Goal: Information Seeking & Learning: Check status

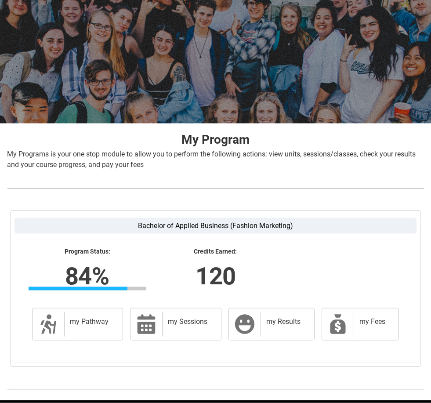
scroll to position [56, 0]
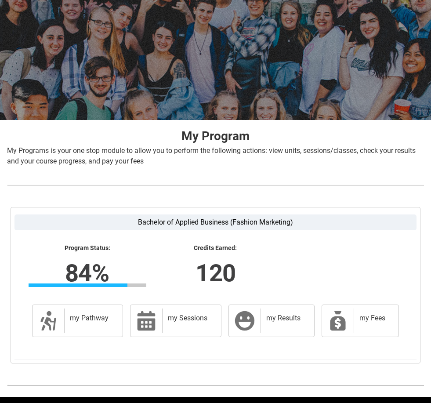
click at [296, 326] on div "my Results" at bounding box center [286, 320] width 50 height 25
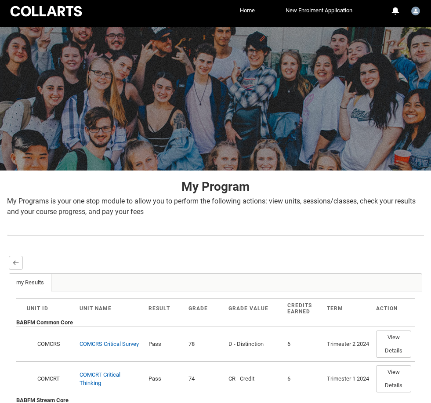
scroll to position [0, 0]
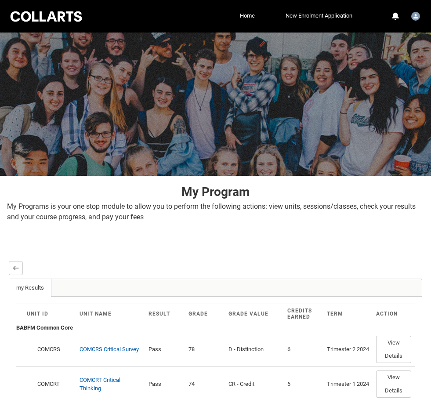
click at [15, 268] on lightning-primitive-icon "button" at bounding box center [16, 268] width 6 height 7
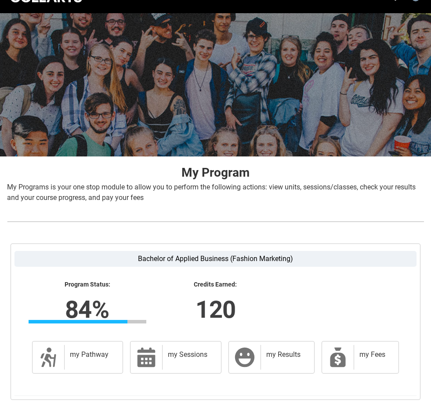
scroll to position [56, 0]
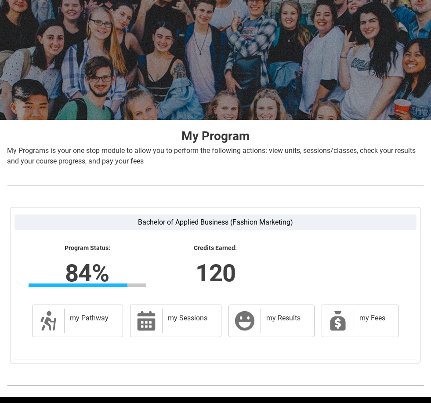
click at [90, 316] on h2 "my Pathway" at bounding box center [92, 318] width 44 height 9
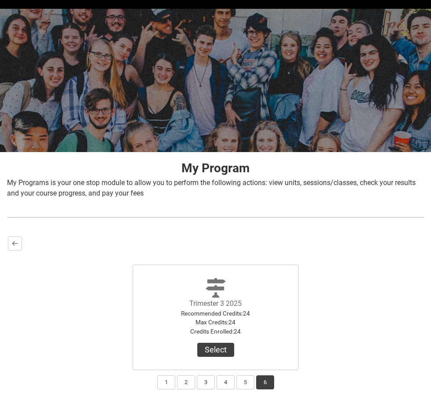
scroll to position [47, 0]
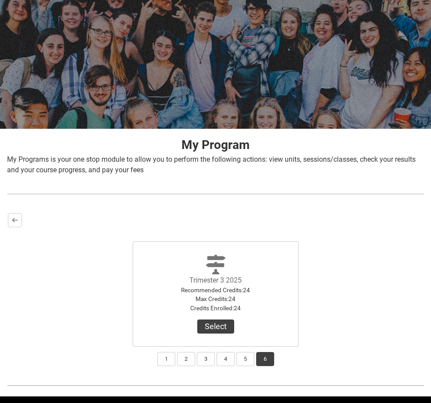
click at [167, 355] on button "1" at bounding box center [166, 359] width 18 height 14
click at [211, 326] on button "View Results" at bounding box center [216, 326] width 60 height 14
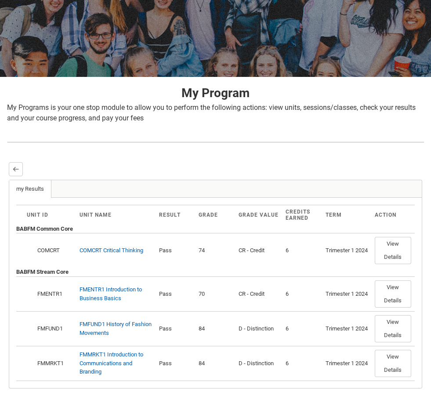
scroll to position [123, 0]
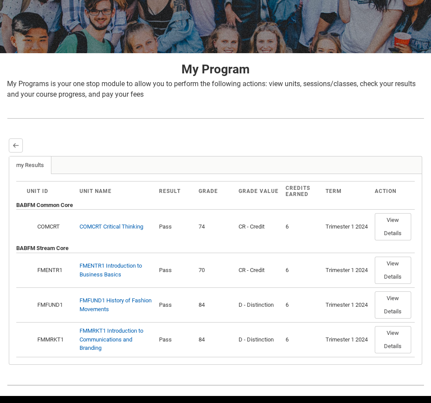
click at [14, 145] on lightning-primitive-icon "button" at bounding box center [16, 145] width 6 height 7
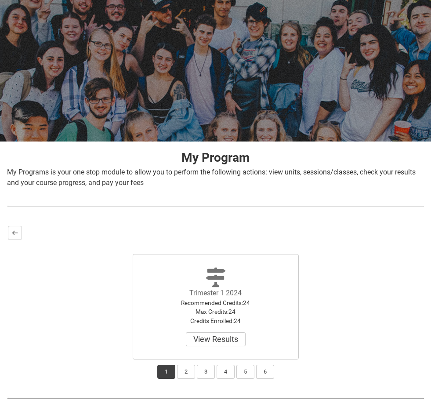
scroll to position [47, 0]
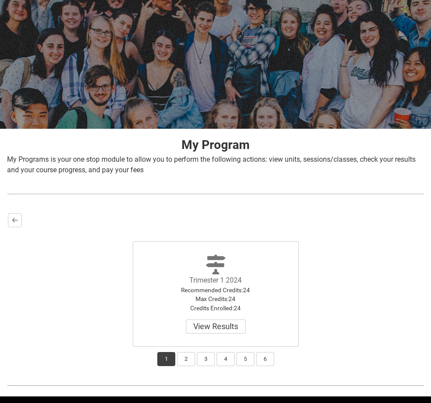
click at [19, 217] on button "Back" at bounding box center [15, 220] width 14 height 14
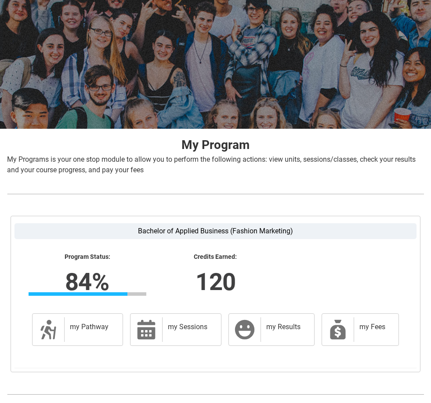
click at [83, 319] on div "my Pathway" at bounding box center [91, 329] width 55 height 25
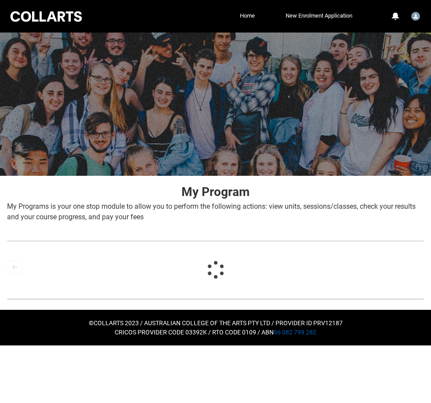
scroll to position [0, 0]
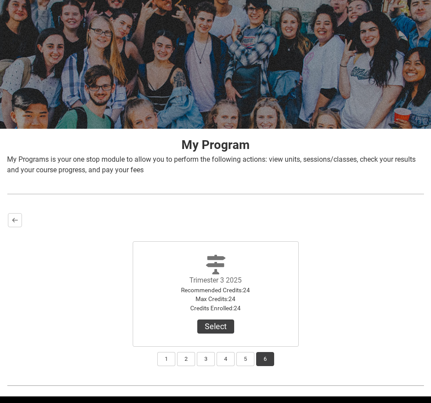
click at [218, 326] on button "Select" at bounding box center [215, 326] width 37 height 14
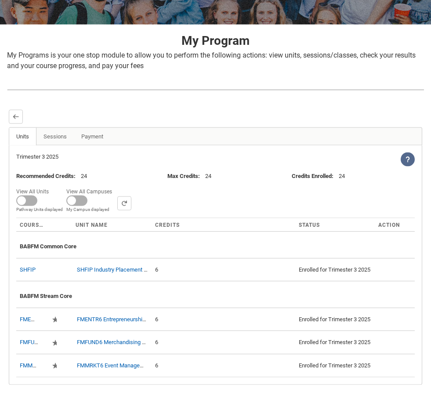
scroll to position [198, 0]
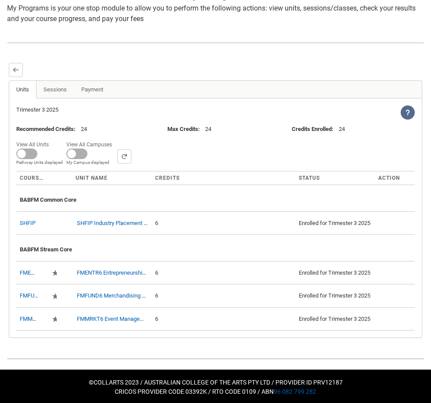
click at [13, 70] on lightning-primitive-icon "button" at bounding box center [16, 69] width 6 height 7
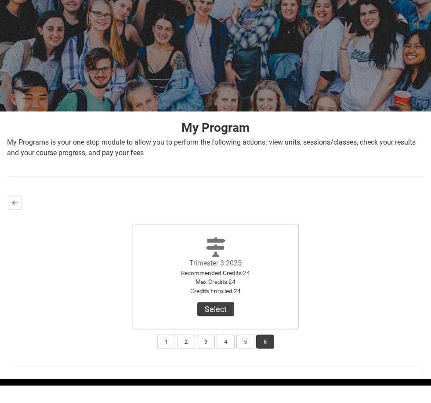
scroll to position [47, 0]
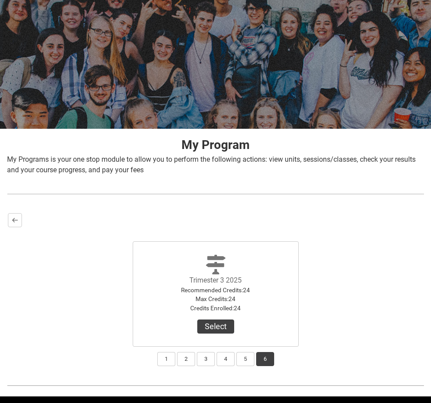
click at [18, 220] on lightning-primitive-icon "button" at bounding box center [15, 220] width 6 height 7
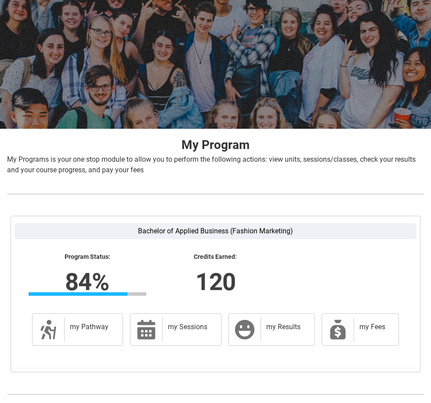
scroll to position [56, 0]
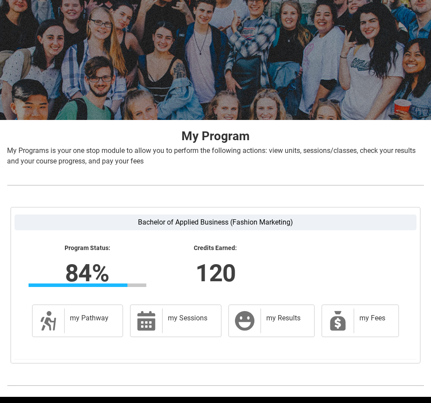
click at [186, 325] on div "my Sessions" at bounding box center [189, 320] width 55 height 25
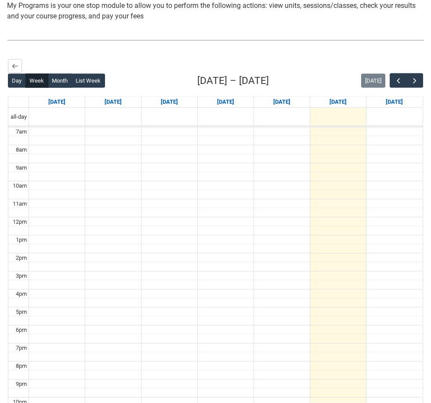
scroll to position [202, 0]
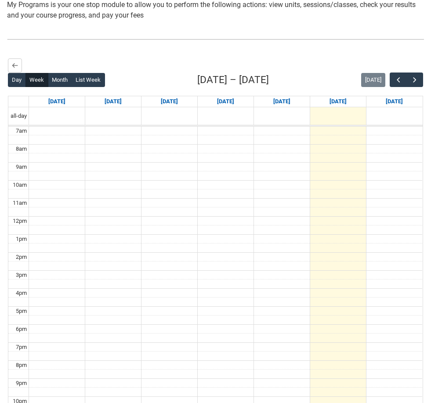
click at [88, 83] on button "List Week" at bounding box center [88, 80] width 33 height 14
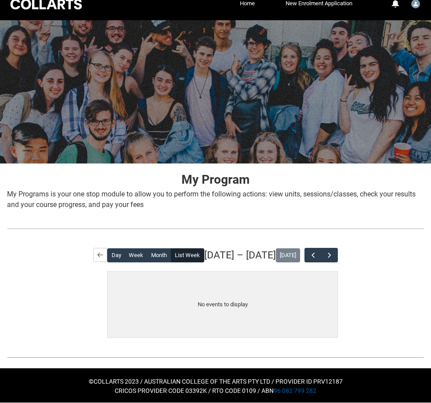
scroll to position [12, 0]
click at [100, 252] on lightning-primitive-icon "button" at bounding box center [100, 254] width 6 height 7
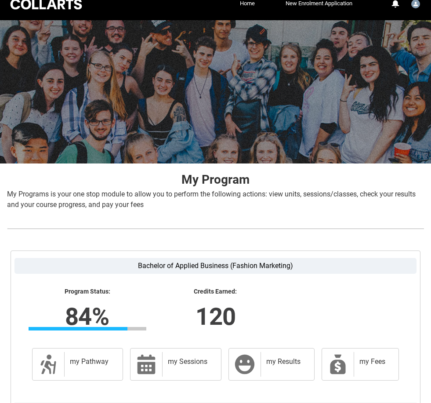
click at [102, 258] on label "Bachelor of Applied Business (Fashion Marketing)" at bounding box center [216, 266] width 402 height 16
click at [0, 0] on input "Bachelor of Applied Business (Fashion Marketing)" at bounding box center [0, 0] width 0 height 0
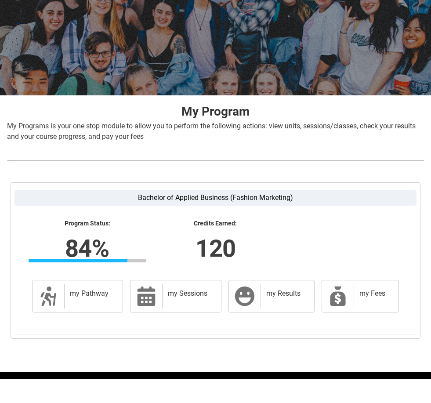
scroll to position [56, 0]
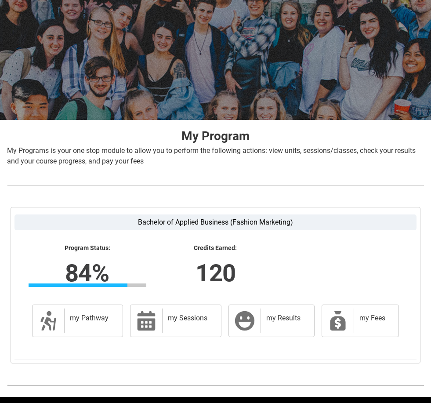
click at [166, 324] on div "my Sessions" at bounding box center [189, 320] width 55 height 25
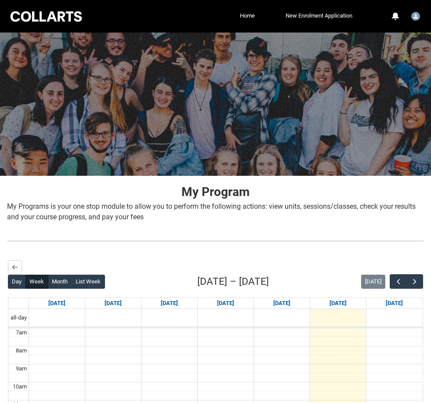
scroll to position [0, 0]
click at [391, 282] on button "button" at bounding box center [398, 281] width 17 height 15
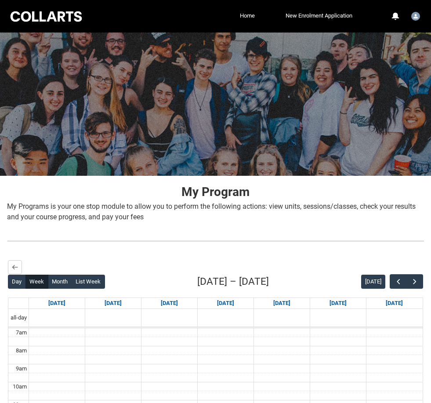
click at [393, 286] on button "button" at bounding box center [398, 281] width 17 height 15
click at [395, 283] on span "button" at bounding box center [398, 281] width 9 height 9
click at [398, 286] on span "button" at bounding box center [398, 281] width 9 height 9
click at [396, 281] on span "button" at bounding box center [398, 281] width 9 height 9
click at [397, 281] on span "button" at bounding box center [398, 281] width 9 height 9
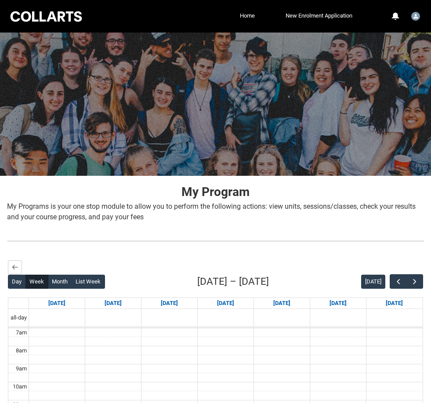
click at [395, 283] on span "button" at bounding box center [398, 281] width 9 height 9
click at [392, 286] on button "button" at bounding box center [398, 281] width 17 height 15
click at [391, 284] on button "button" at bounding box center [398, 281] width 17 height 15
click at [391, 285] on button "button" at bounding box center [398, 281] width 17 height 15
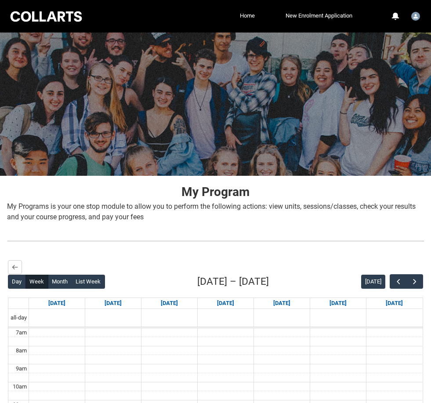
click at [391, 286] on button "button" at bounding box center [398, 281] width 17 height 15
click at [392, 285] on button "button" at bounding box center [398, 281] width 17 height 15
click at [392, 284] on button "button" at bounding box center [398, 281] width 17 height 15
click at [393, 284] on button "button" at bounding box center [398, 281] width 17 height 15
click at [392, 283] on button "button" at bounding box center [398, 281] width 17 height 15
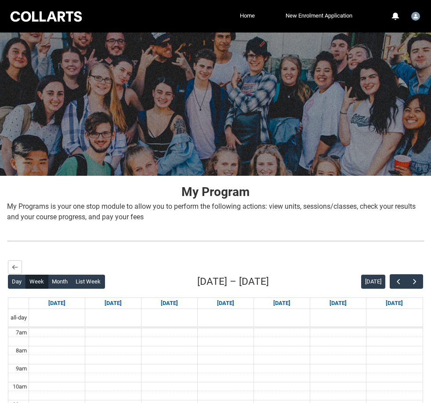
click at [390, 284] on button "button" at bounding box center [398, 281] width 17 height 15
click at [392, 281] on button "button" at bounding box center [398, 281] width 17 height 15
click at [394, 282] on span "button" at bounding box center [398, 281] width 9 height 9
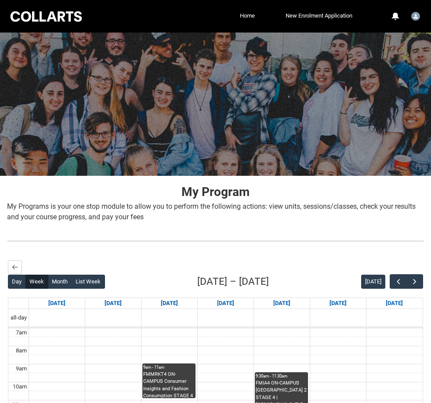
click at [393, 283] on button "button" at bounding box center [398, 281] width 17 height 15
click at [394, 282] on span "button" at bounding box center [398, 281] width 9 height 9
click at [395, 282] on span "button" at bounding box center [398, 281] width 9 height 9
click at [396, 279] on span "button" at bounding box center [398, 281] width 9 height 9
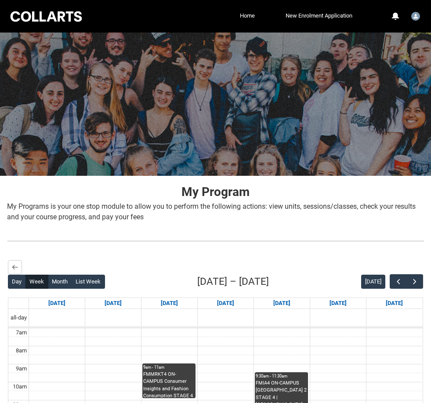
click at [395, 280] on span "button" at bounding box center [398, 281] width 9 height 9
click at [394, 281] on span "button" at bounding box center [398, 281] width 9 height 9
click at [395, 281] on span "button" at bounding box center [398, 281] width 9 height 9
click at [395, 282] on span "button" at bounding box center [398, 281] width 9 height 9
click at [396, 281] on span "button" at bounding box center [398, 281] width 9 height 9
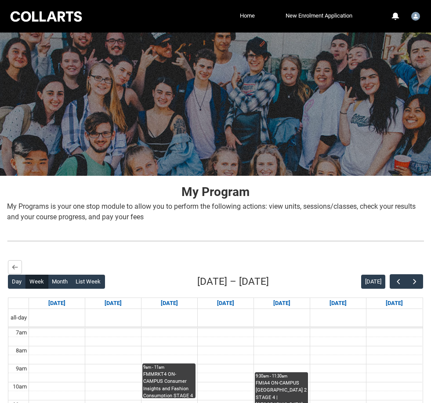
click at [396, 281] on span "button" at bounding box center [398, 281] width 9 height 9
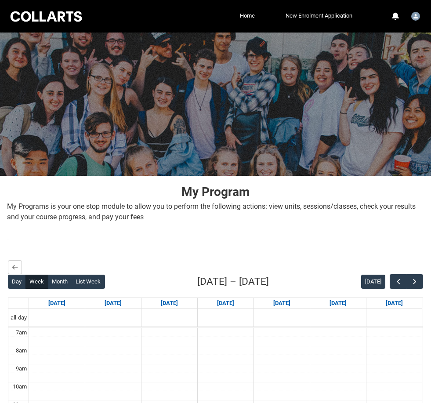
click at [396, 281] on span "button" at bounding box center [398, 281] width 9 height 9
click at [395, 282] on span "button" at bounding box center [398, 281] width 9 height 9
click at [396, 281] on span "button" at bounding box center [398, 281] width 9 height 9
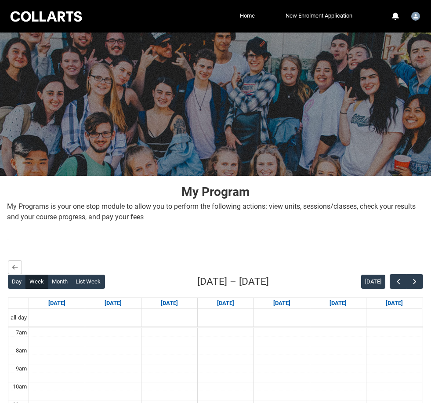
click at [396, 281] on span "button" at bounding box center [398, 281] width 9 height 9
click at [395, 282] on span "button" at bounding box center [398, 281] width 9 height 9
click at [396, 281] on span "button" at bounding box center [398, 281] width 9 height 9
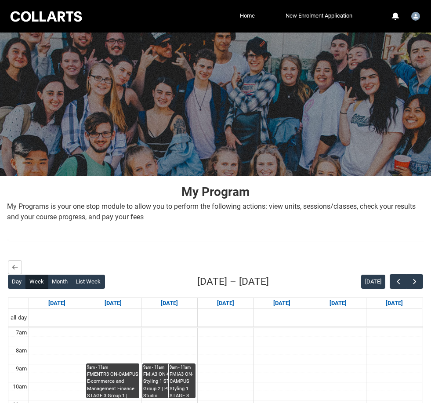
click at [395, 283] on span "button" at bounding box center [398, 281] width 9 height 9
click at [394, 283] on span "button" at bounding box center [398, 281] width 9 height 9
click at [393, 283] on button "button" at bounding box center [398, 281] width 17 height 15
click at [392, 283] on button "button" at bounding box center [398, 281] width 17 height 15
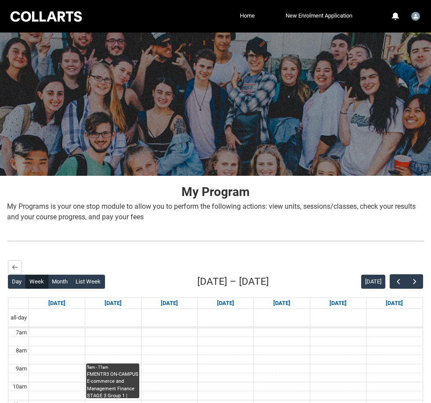
click at [391, 284] on button "button" at bounding box center [398, 281] width 17 height 15
click at [392, 283] on button "button" at bounding box center [398, 281] width 17 height 15
click at [391, 284] on button "button" at bounding box center [398, 281] width 17 height 15
click at [390, 285] on button "button" at bounding box center [398, 281] width 17 height 15
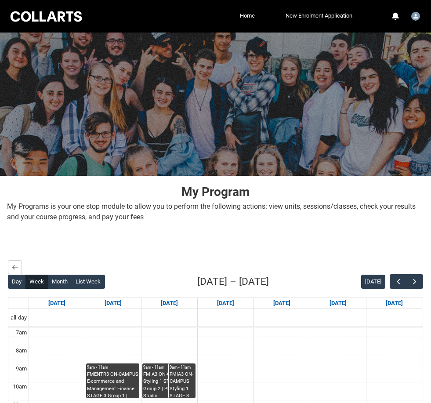
click at [390, 284] on button "button" at bounding box center [398, 281] width 17 height 15
click at [391, 286] on button "button" at bounding box center [398, 281] width 17 height 15
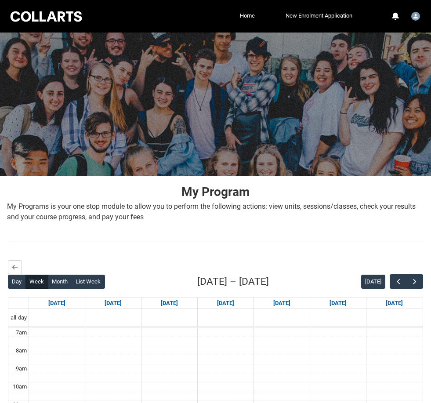
click at [390, 283] on button "button" at bounding box center [398, 281] width 17 height 15
click at [391, 283] on button "button" at bounding box center [398, 281] width 17 height 15
click at [392, 283] on button "button" at bounding box center [398, 281] width 17 height 15
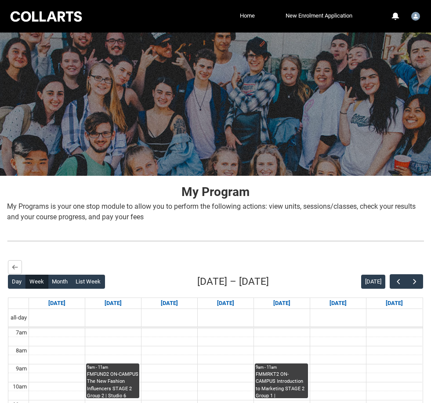
click at [392, 283] on button "button" at bounding box center [398, 281] width 17 height 15
click at [391, 284] on button "button" at bounding box center [398, 281] width 17 height 15
click at [392, 283] on button "button" at bounding box center [398, 281] width 17 height 15
click at [391, 284] on button "button" at bounding box center [398, 281] width 17 height 15
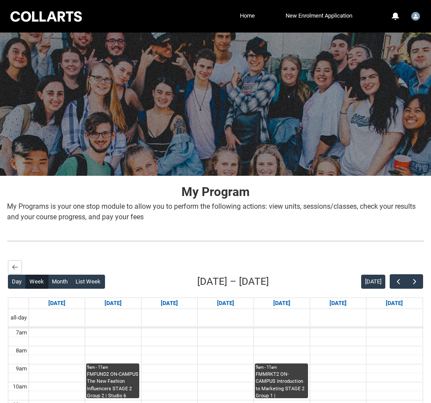
click at [391, 283] on button "button" at bounding box center [398, 281] width 17 height 15
click at [391, 285] on button "button" at bounding box center [398, 281] width 17 height 15
click at [391, 284] on button "button" at bounding box center [398, 281] width 17 height 15
click at [392, 283] on button "button" at bounding box center [398, 281] width 17 height 15
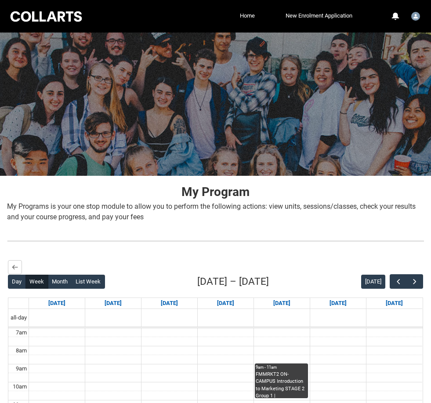
click at [392, 283] on button "button" at bounding box center [398, 281] width 17 height 15
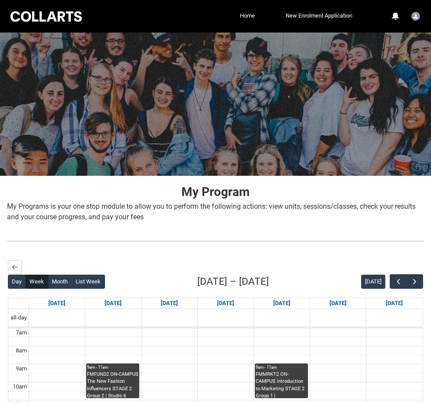
click at [391, 285] on button "button" at bounding box center [398, 281] width 17 height 15
click at [393, 283] on button "button" at bounding box center [398, 281] width 17 height 15
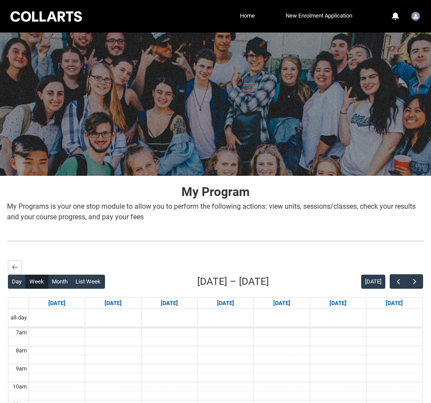
click at [393, 283] on button "button" at bounding box center [398, 281] width 17 height 15
click at [393, 282] on button "button" at bounding box center [398, 281] width 17 height 15
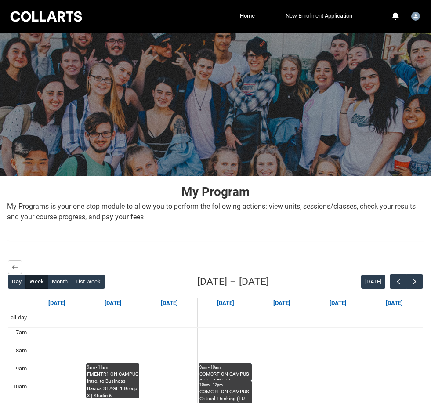
click at [394, 283] on span "button" at bounding box center [398, 281] width 9 height 9
click at [393, 282] on button "button" at bounding box center [398, 281] width 17 height 15
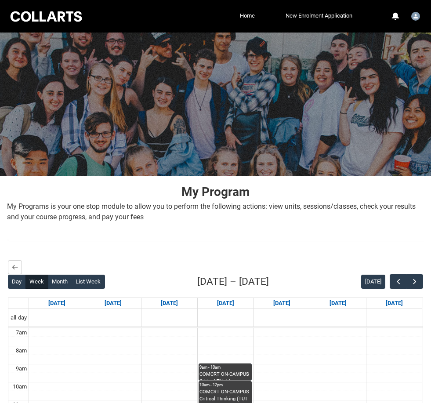
click at [395, 282] on span "button" at bounding box center [398, 281] width 9 height 9
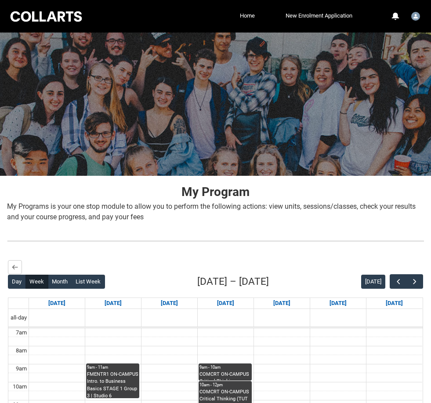
click at [394, 283] on span "button" at bounding box center [398, 281] width 9 height 9
click at [394, 282] on span "button" at bounding box center [398, 281] width 9 height 9
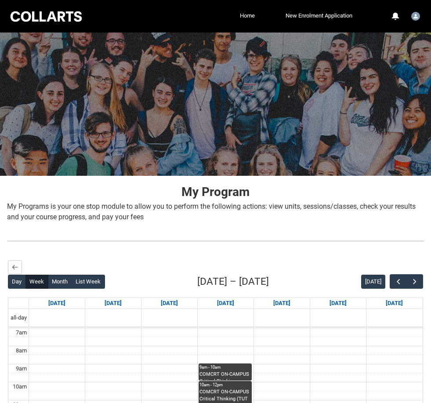
click at [393, 282] on button "button" at bounding box center [398, 281] width 17 height 15
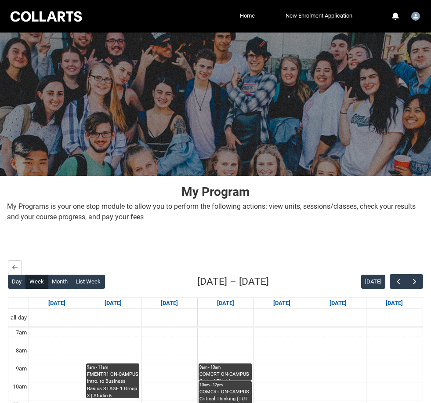
click at [393, 282] on button "button" at bounding box center [398, 281] width 17 height 15
click at [394, 282] on span "button" at bounding box center [398, 281] width 9 height 9
click at [393, 282] on button "button" at bounding box center [398, 281] width 17 height 15
click at [394, 280] on span "button" at bounding box center [398, 281] width 9 height 9
click at [392, 282] on button "button" at bounding box center [398, 281] width 17 height 15
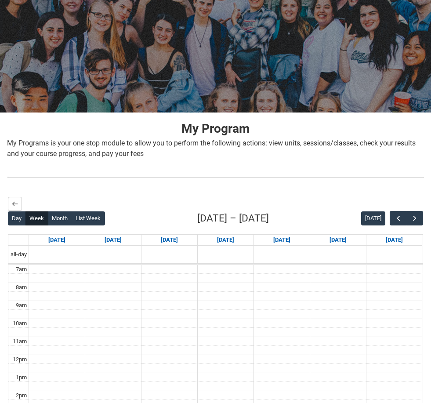
scroll to position [88, 0]
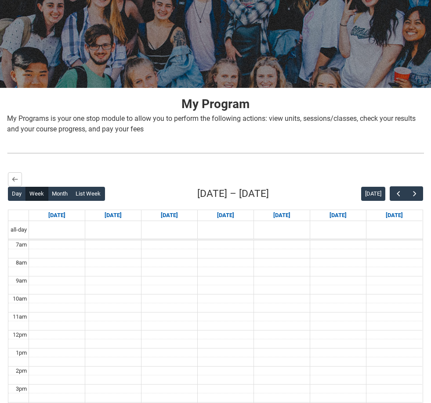
click at [412, 194] on span "button" at bounding box center [414, 193] width 9 height 9
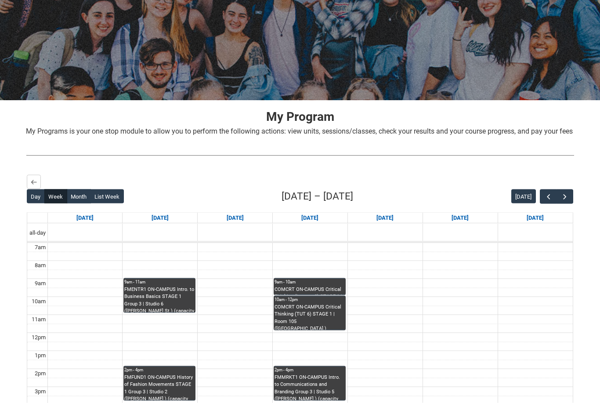
scroll to position [0, 0]
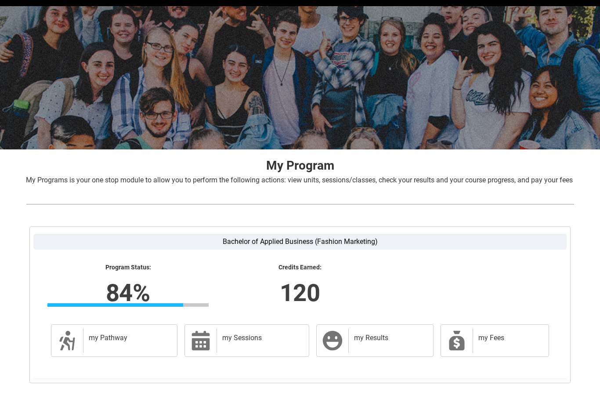
scroll to position [58, 0]
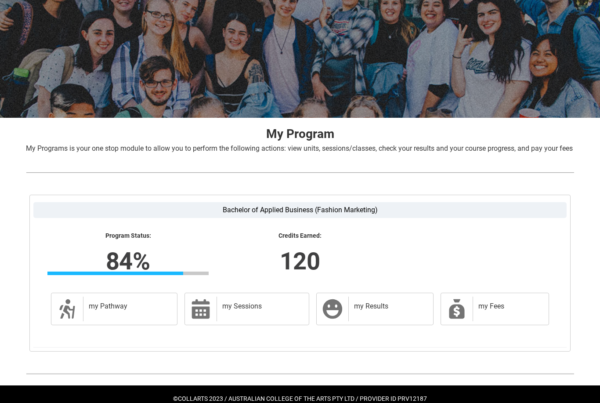
click at [360, 311] on h2 "my Results" at bounding box center [389, 306] width 70 height 9
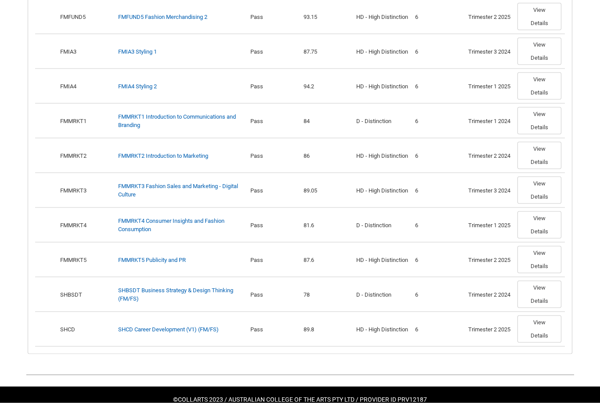
scroll to position [680, 0]
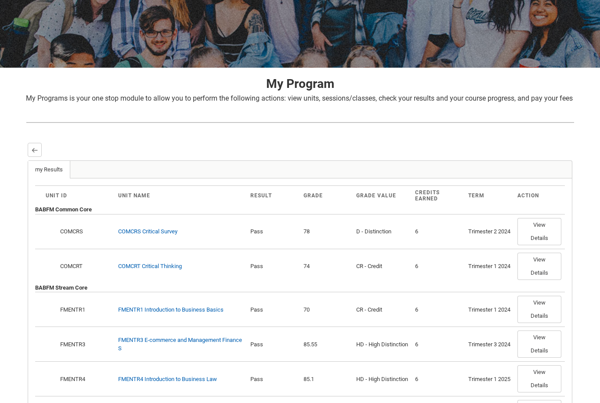
click at [35, 156] on button "Back" at bounding box center [35, 150] width 14 height 14
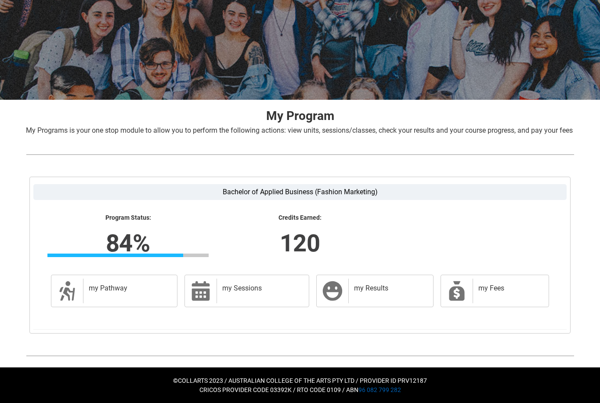
click at [267, 291] on h2 "my Sessions" at bounding box center [261, 288] width 78 height 9
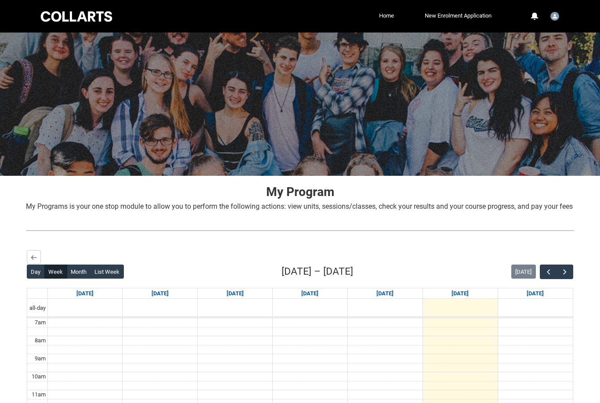
scroll to position [0, 0]
click at [31, 261] on lightning-primitive-icon "button" at bounding box center [34, 257] width 6 height 7
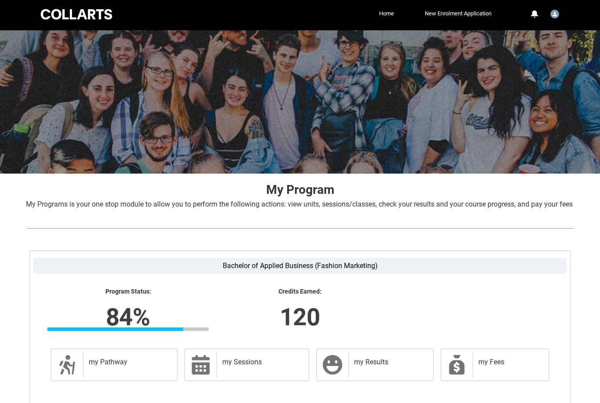
scroll to position [37, 0]
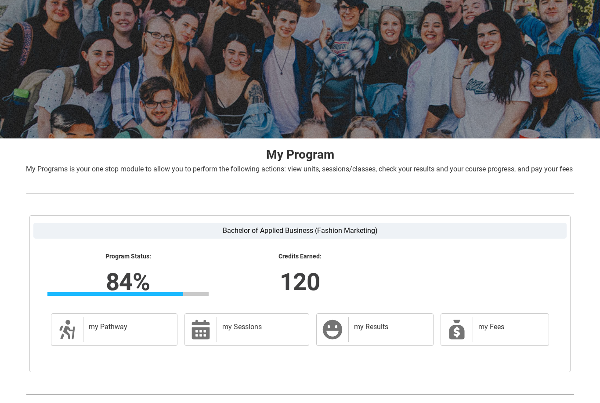
click at [80, 332] on link "my Pathway my Pathway" at bounding box center [114, 329] width 127 height 33
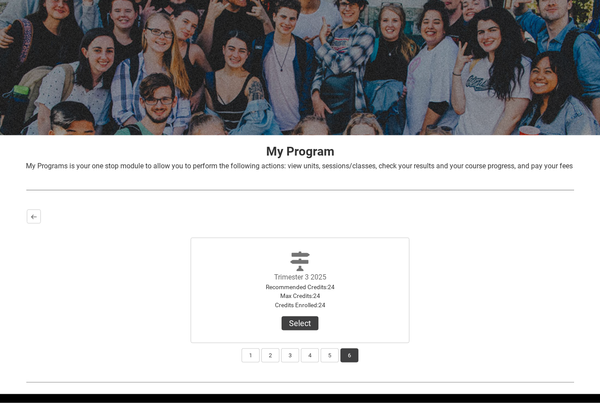
scroll to position [49, 0]
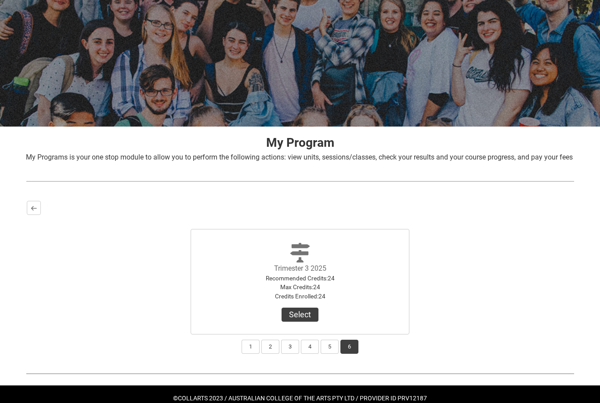
click at [326, 354] on button "5" at bounding box center [330, 347] width 18 height 14
click at [317, 322] on button "View Results" at bounding box center [300, 315] width 60 height 14
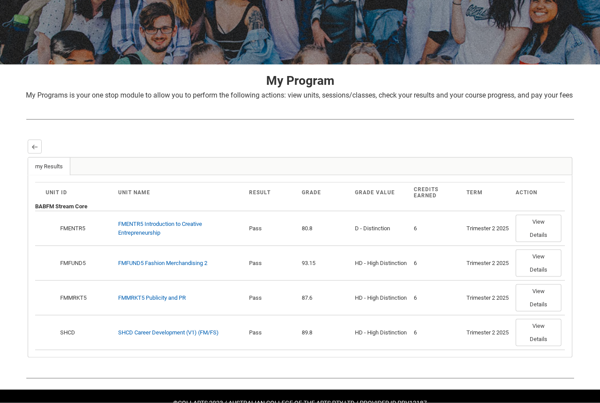
scroll to position [116, 0]
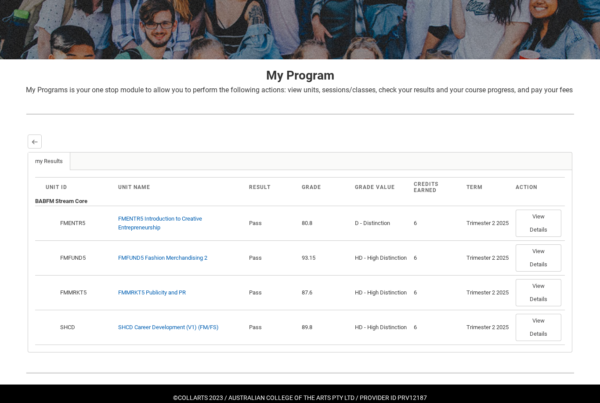
click at [588, 247] on div "Skip to Main Content Collarts Education Community Home New Enrolment Applicatio…" at bounding box center [300, 152] width 600 height 537
click at [40, 149] on button "Back" at bounding box center [35, 141] width 14 height 14
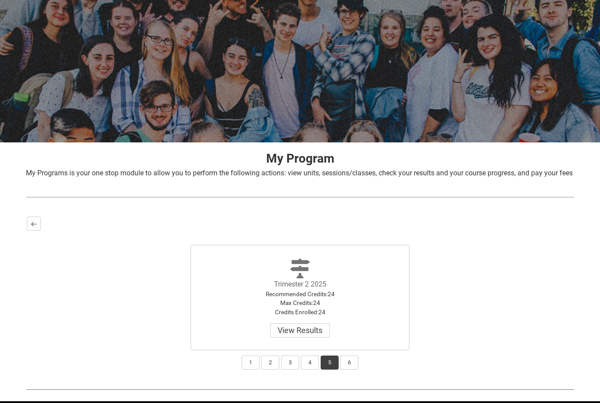
scroll to position [49, 0]
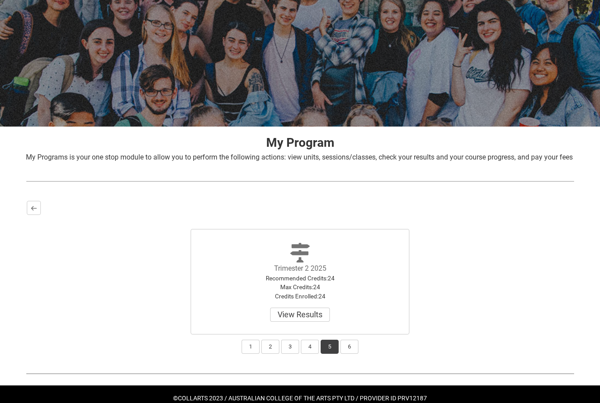
click at [312, 354] on button "4" at bounding box center [310, 347] width 18 height 14
click at [316, 322] on button "View Results" at bounding box center [300, 315] width 60 height 14
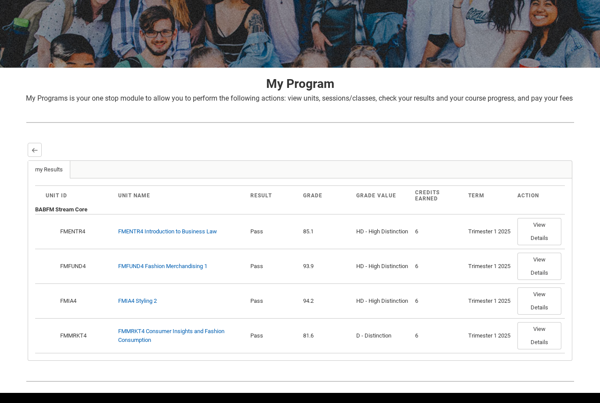
scroll to position [116, 0]
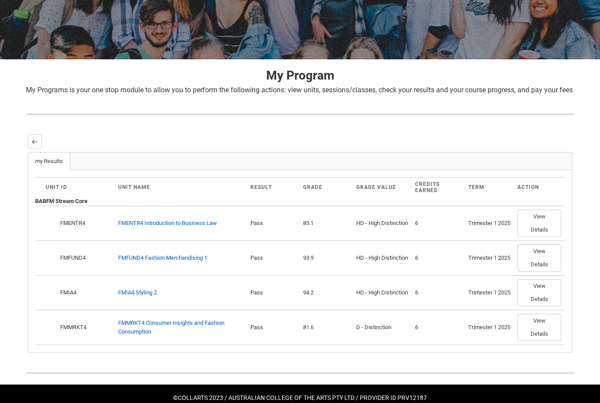
click at [32, 145] on lightning-primitive-icon "button" at bounding box center [35, 141] width 6 height 7
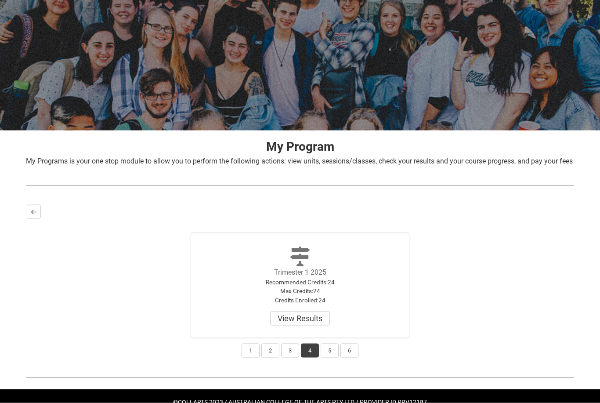
scroll to position [46, 0]
click at [291, 357] on button "3" at bounding box center [290, 350] width 18 height 14
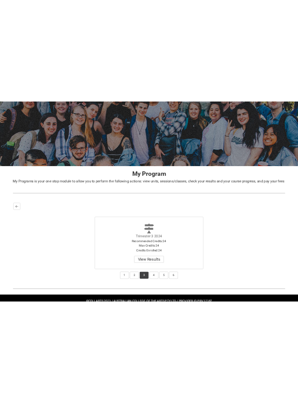
scroll to position [0, 0]
